Goal: Entertainment & Leisure: Consume media (video, audio)

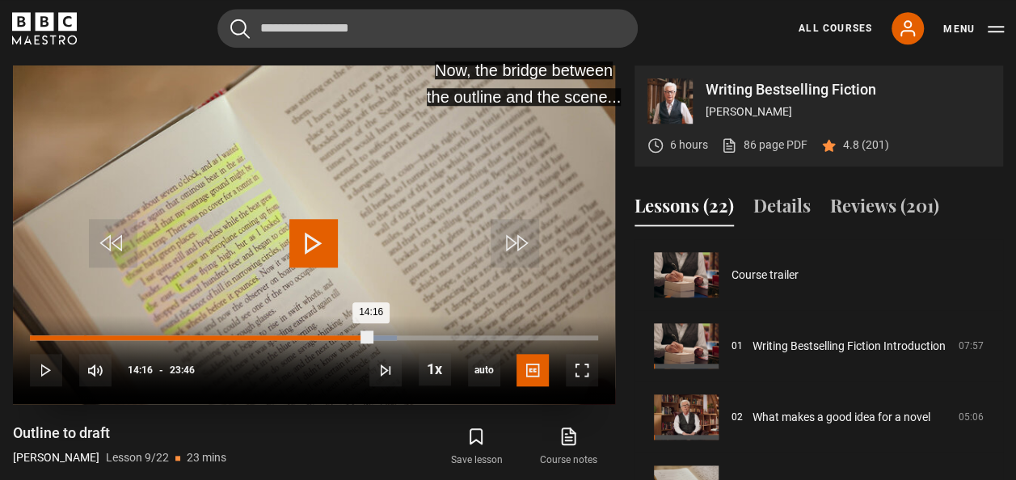
scroll to position [569, 0]
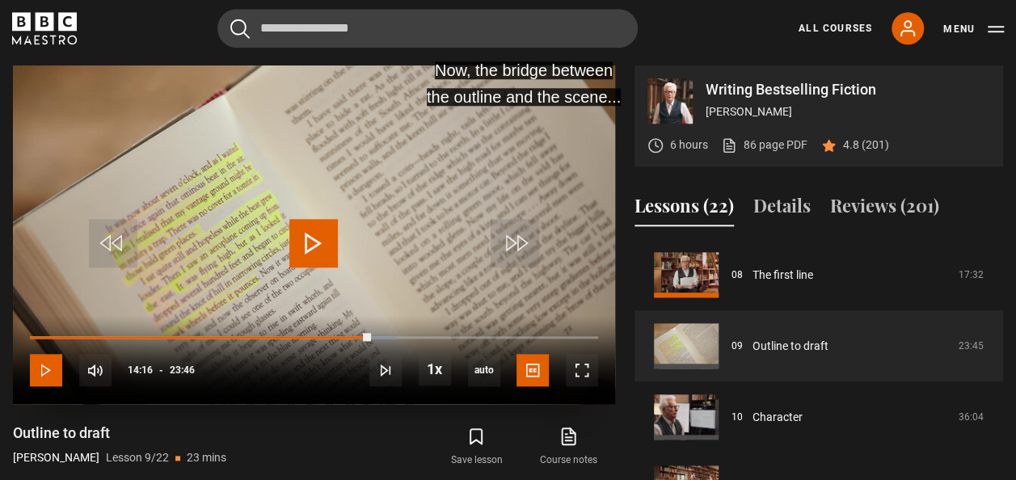
click at [50, 363] on span "Video Player" at bounding box center [46, 370] width 32 height 32
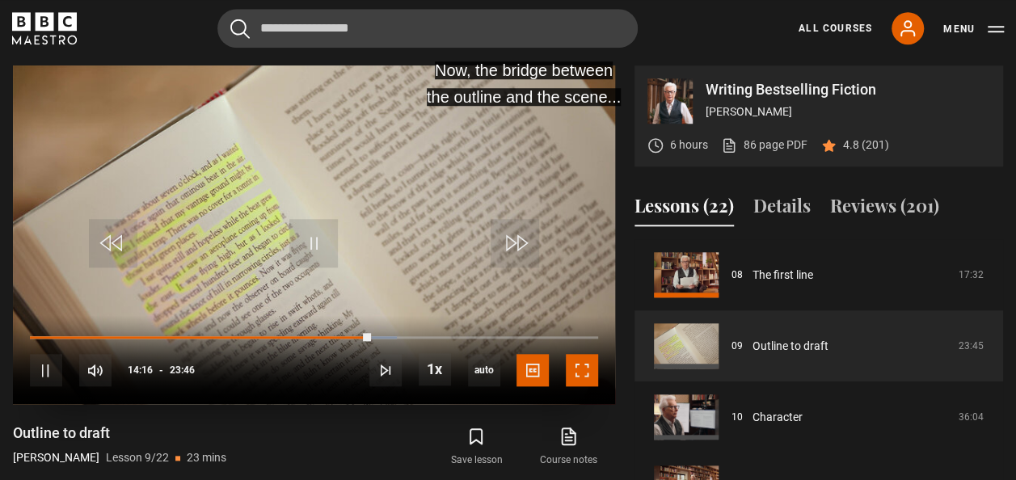
click at [585, 371] on span "Video Player" at bounding box center [582, 370] width 32 height 32
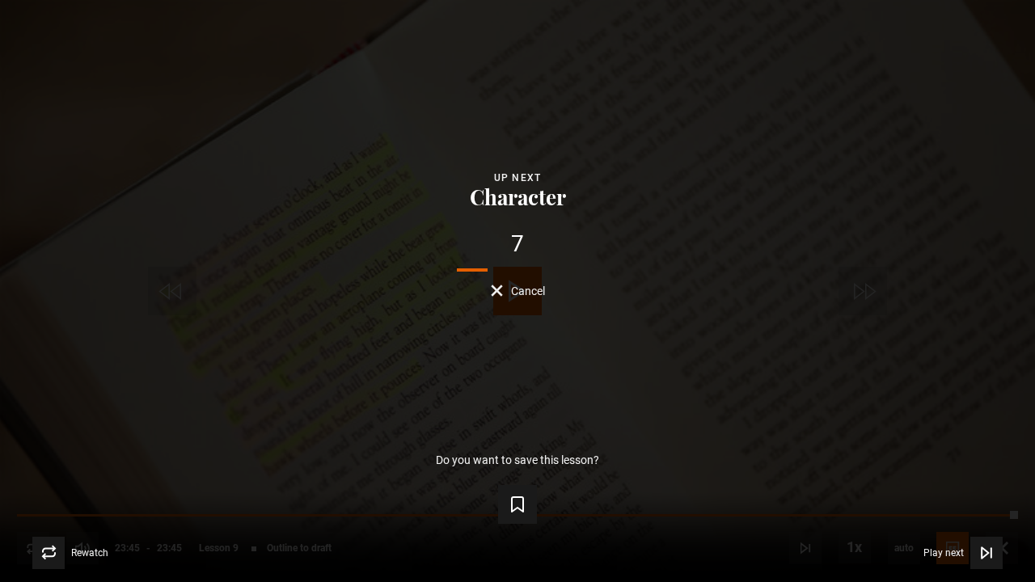
click at [516, 293] on span "Cancel" at bounding box center [528, 290] width 34 height 11
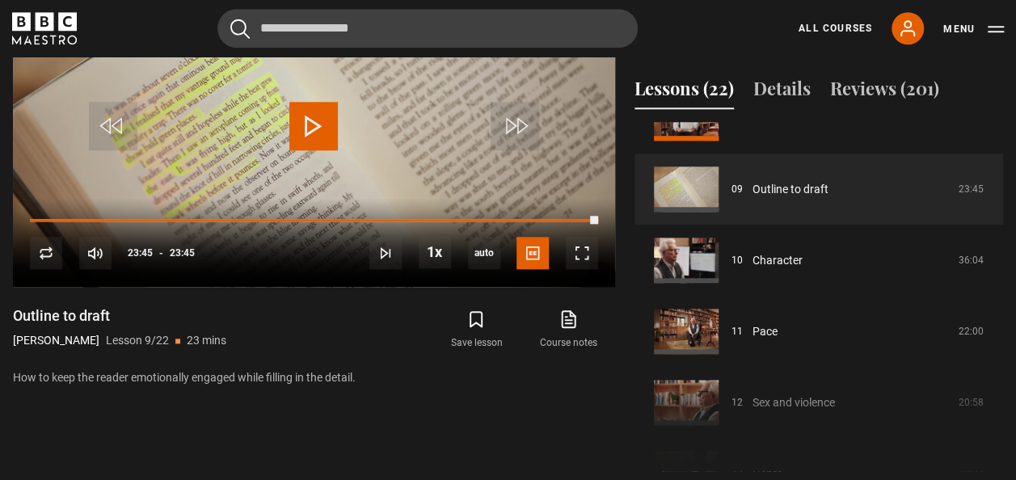
scroll to position [601, 0]
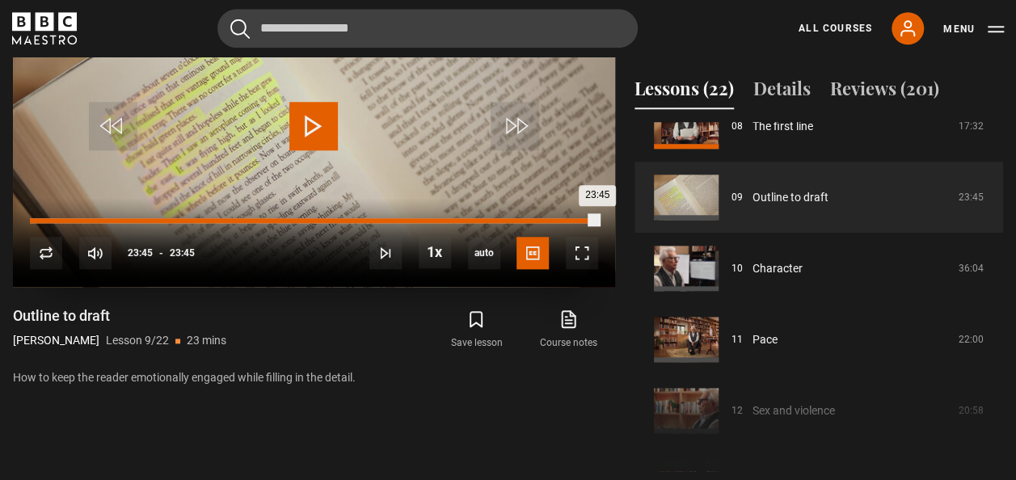
click at [495, 218] on div "19:26" at bounding box center [496, 220] width 2 height 5
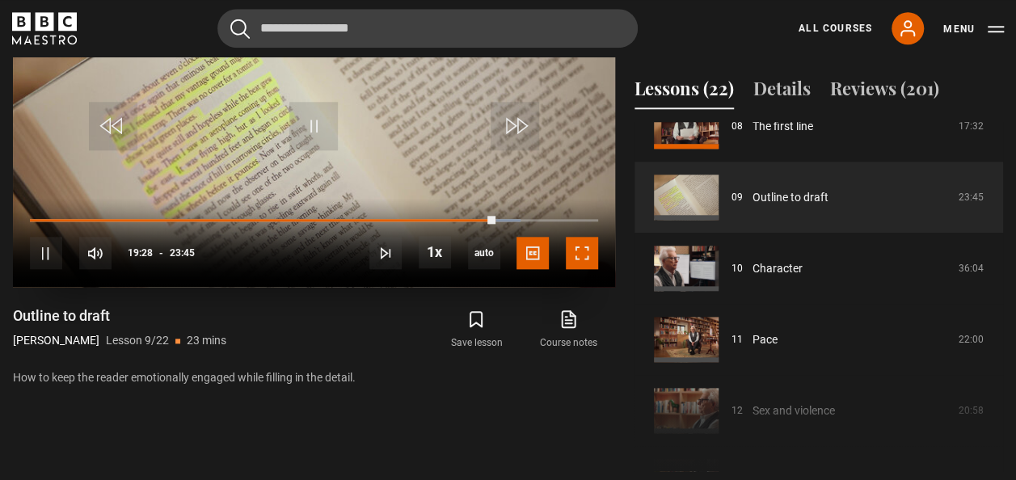
click at [581, 251] on span "Video Player" at bounding box center [582, 253] width 32 height 32
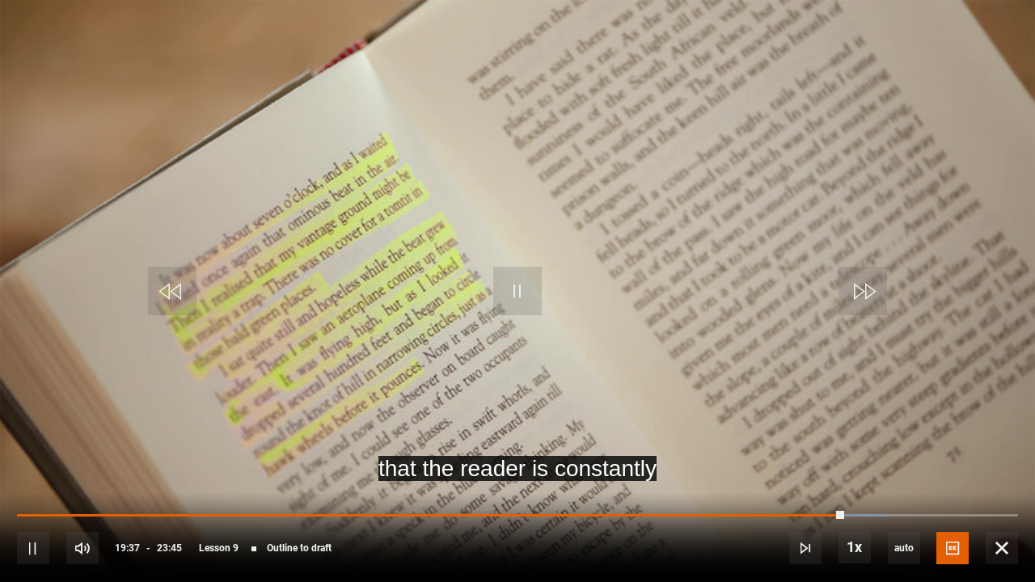
click at [906, 479] on div "10s Skip Back 10 seconds Pause 10s Skip Forward 10 seconds Loaded : 86.96% 21:3…" at bounding box center [517, 537] width 1035 height 90
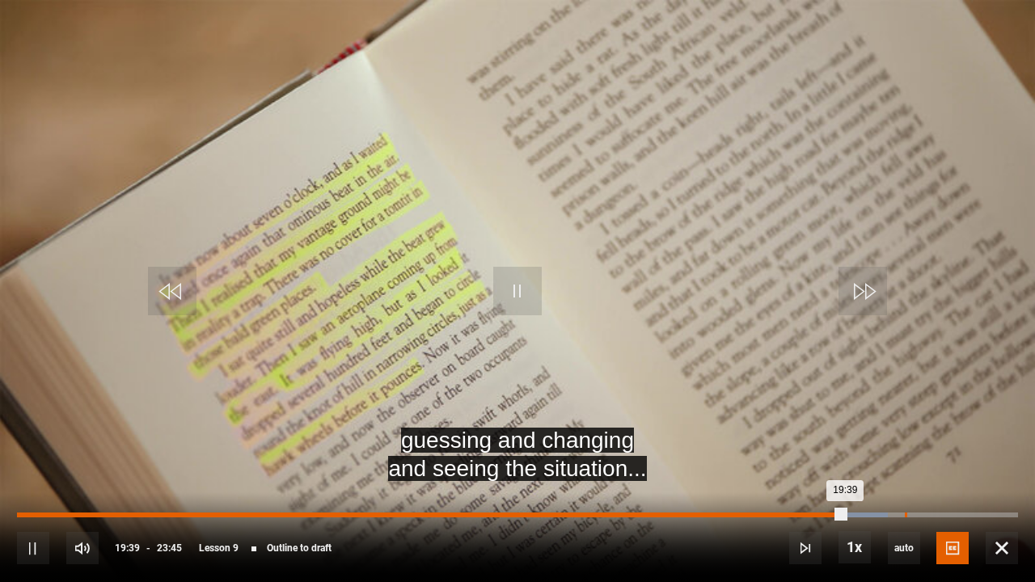
click at [905, 479] on div "21:04" at bounding box center [906, 514] width 2 height 5
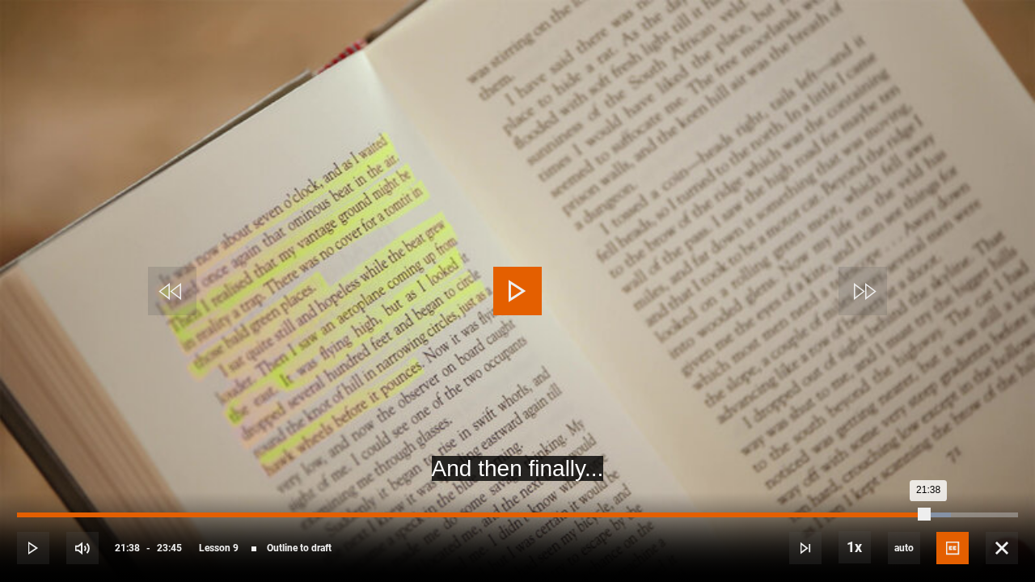
click at [927, 479] on div "Loaded : 93.27% 21:36 21:38" at bounding box center [517, 514] width 1001 height 5
click at [927, 479] on div "21:38" at bounding box center [472, 514] width 911 height 5
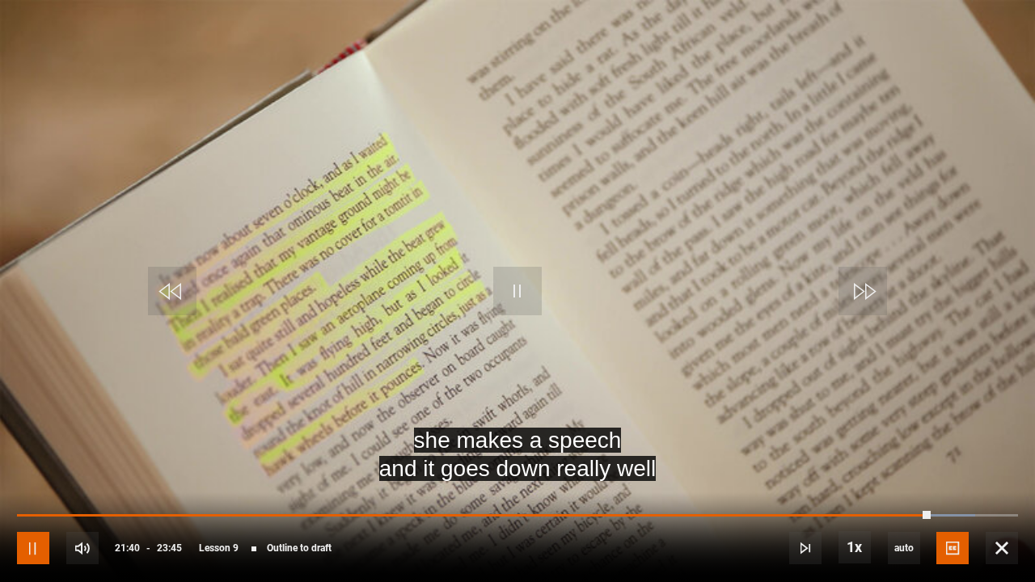
click at [36, 479] on span "Video Player" at bounding box center [33, 548] width 32 height 32
click at [66, 433] on video "Video Player" at bounding box center [517, 291] width 1035 height 582
click at [26, 479] on span "Video Player" at bounding box center [33, 548] width 32 height 32
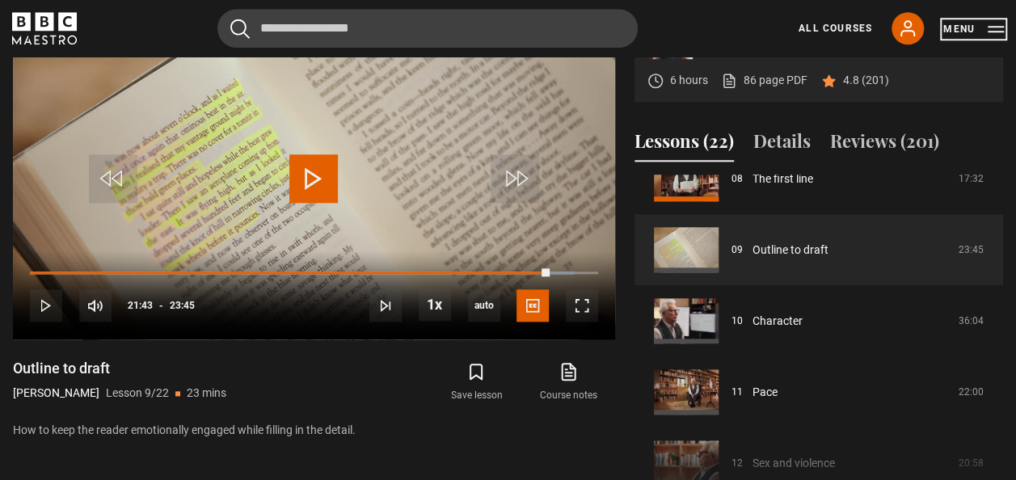
click at [999, 24] on button "Menu" at bounding box center [973, 29] width 61 height 16
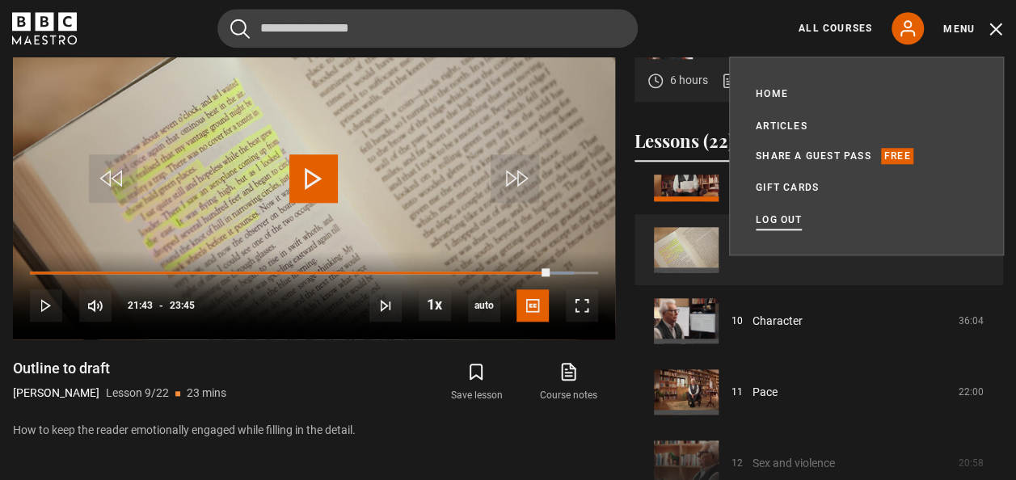
click at [774, 217] on link "Log out" at bounding box center [779, 220] width 46 height 16
